Goal: Task Accomplishment & Management: Use online tool/utility

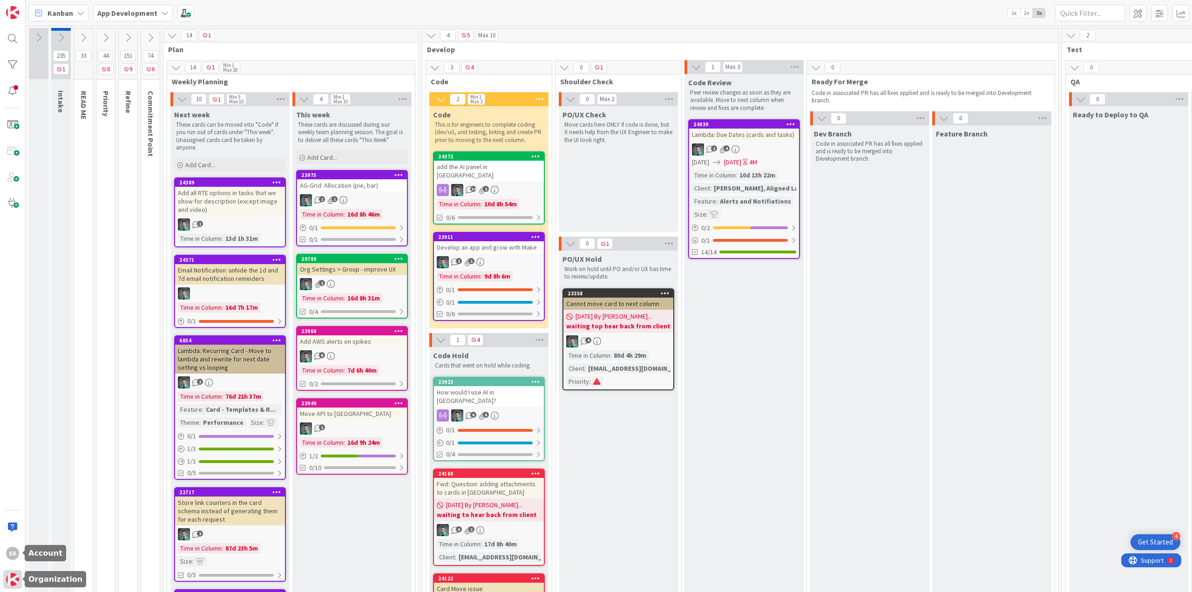
click at [12, 579] on img at bounding box center [12, 579] width 13 height 13
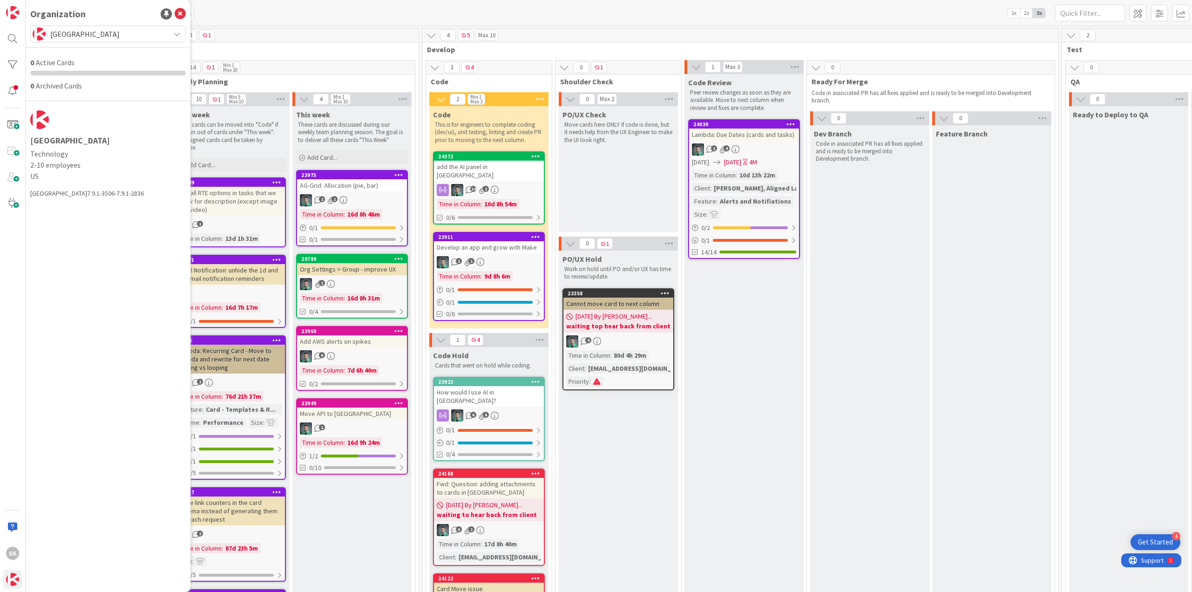
click at [351, 18] on div "Kanban App Development 1x 2x 3x" at bounding box center [609, 13] width 1167 height 26
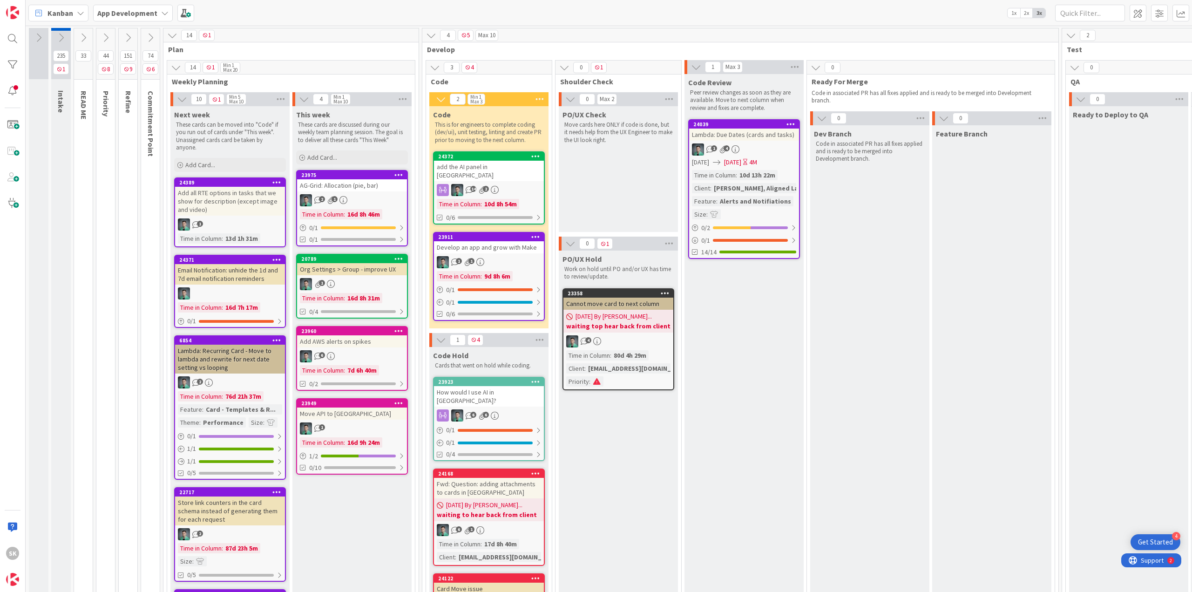
drag, startPoint x: 13, startPoint y: 576, endPoint x: 9, endPoint y: 564, distance: 12.1
click at [13, 576] on img at bounding box center [12, 579] width 13 height 13
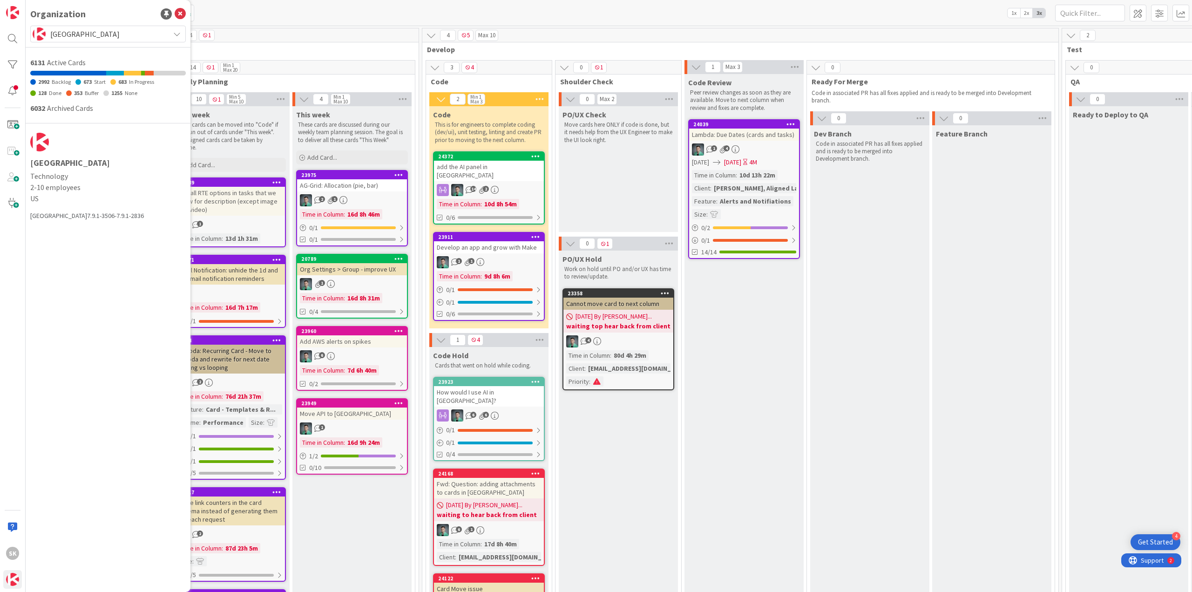
click at [109, 22] on div "Organization Kanban Zone 6131 Active Cards 2992 Backlog 673 Start 683 In Progre…" at bounding box center [108, 296] width 165 height 592
click at [109, 25] on div "Organization Kanban Zone 6131 Active Cards 2992 Backlog 673 Start 683 In Progre…" at bounding box center [108, 296] width 165 height 592
click at [116, 40] on span "[GEOGRAPHIC_DATA]" at bounding box center [107, 33] width 115 height 13
click at [110, 85] on span "[GEOGRAPHIC_DATA]" at bounding box center [117, 82] width 128 height 14
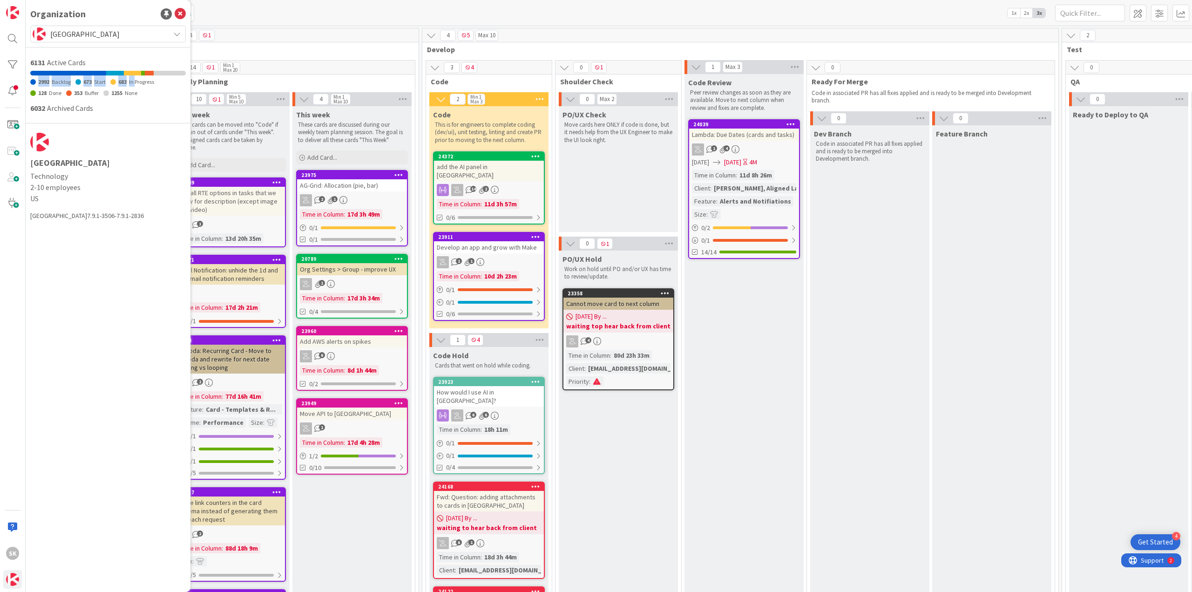
click at [110, 85] on div "683 In Progress" at bounding box center [132, 80] width 44 height 11
click at [129, 35] on span "[GEOGRAPHIC_DATA]" at bounding box center [107, 33] width 115 height 13
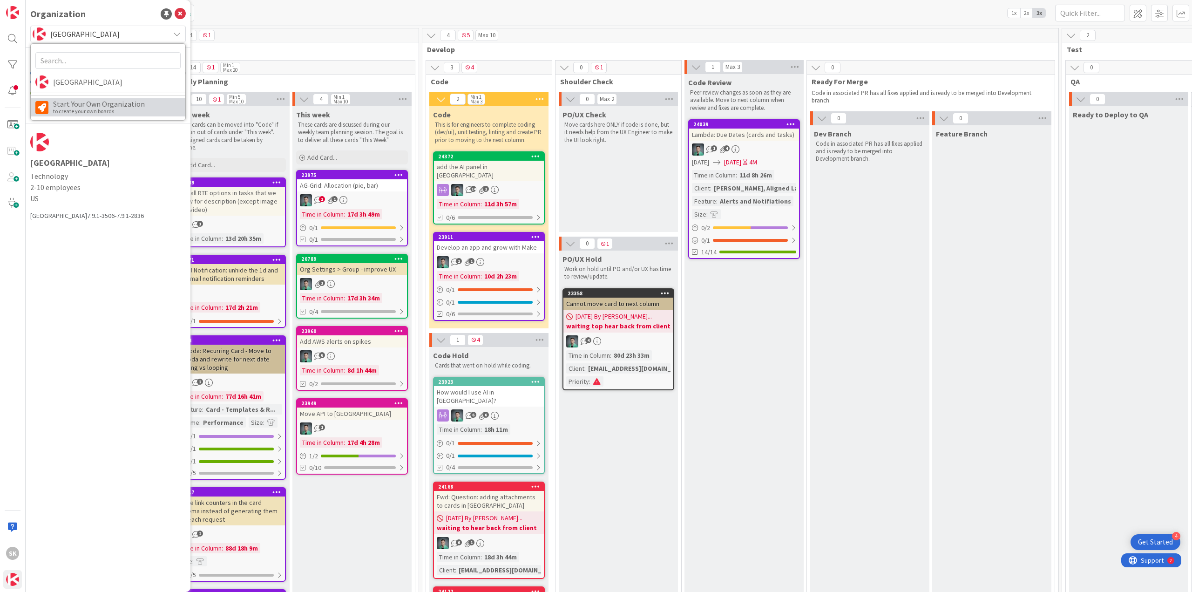
click at [118, 106] on div "Start Your Own Organization" at bounding box center [99, 103] width 92 height 7
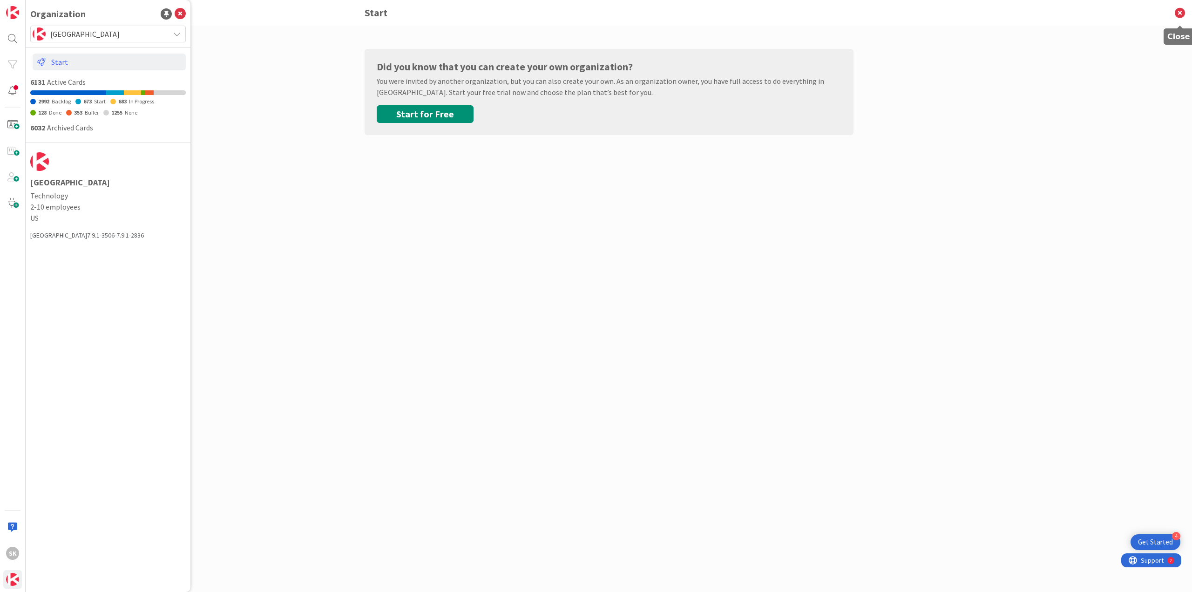
click at [595, 14] on icon at bounding box center [1180, 13] width 24 height 26
